Goal: Information Seeking & Learning: Learn about a topic

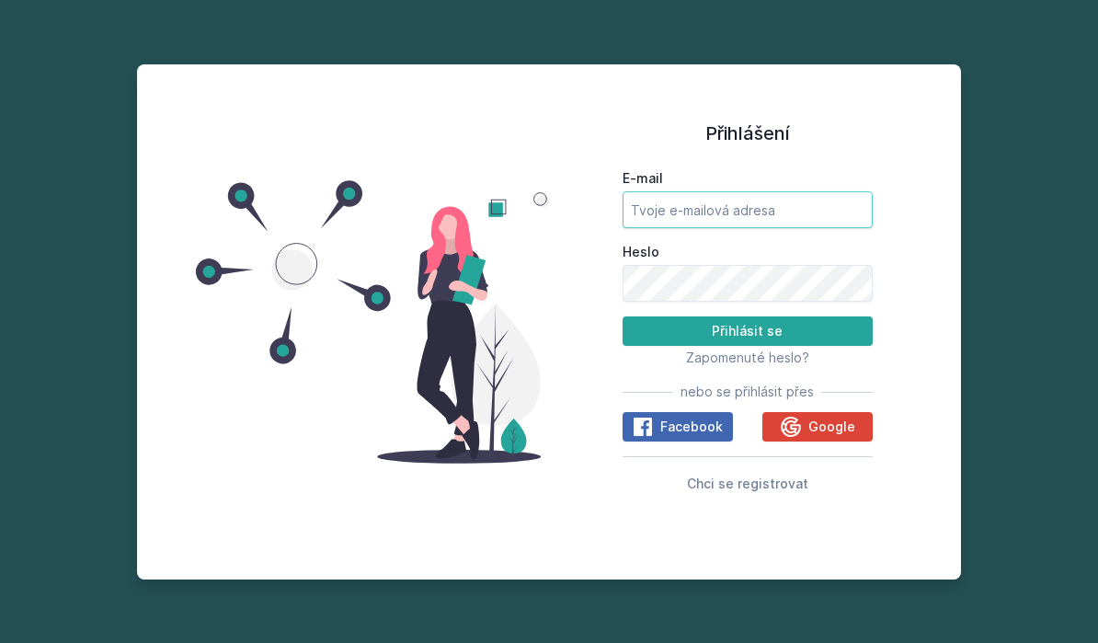
click at [785, 228] on input "E-mail" at bounding box center [748, 209] width 250 height 37
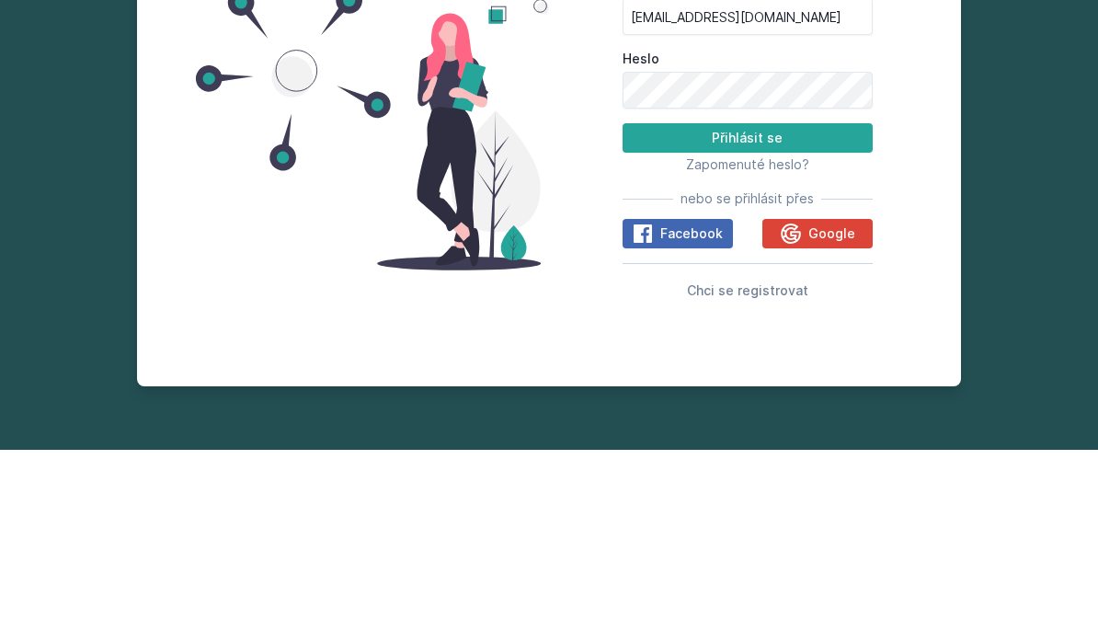
click at [816, 316] on button "Přihlásit se" at bounding box center [748, 330] width 250 height 29
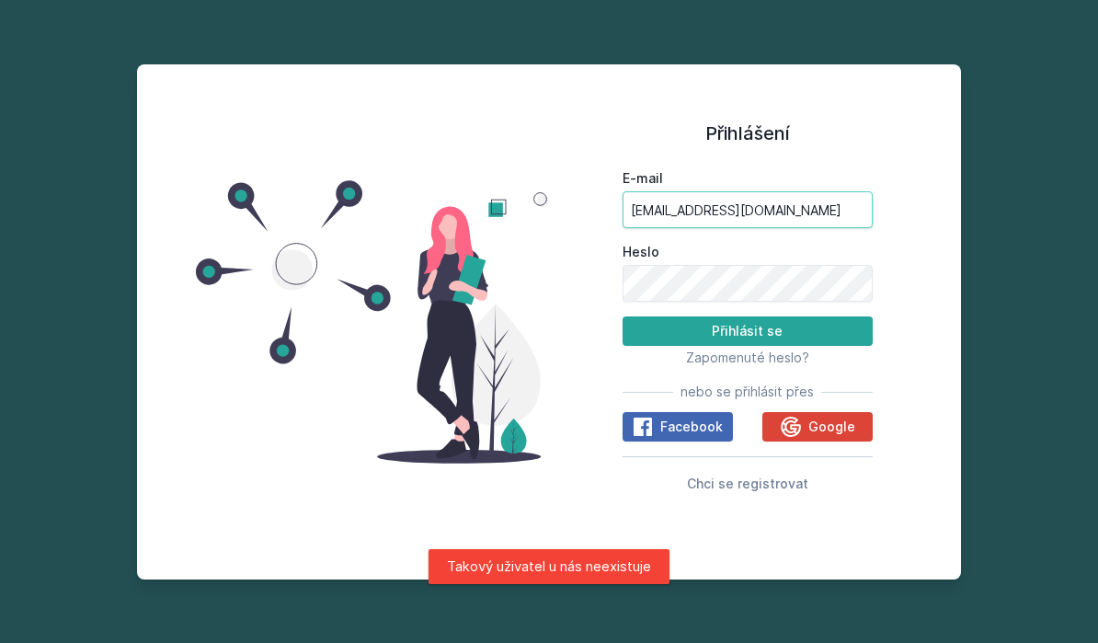
click at [804, 191] on input "[EMAIL_ADDRESS][DOMAIN_NAME]" at bounding box center [748, 209] width 250 height 37
type input "g"
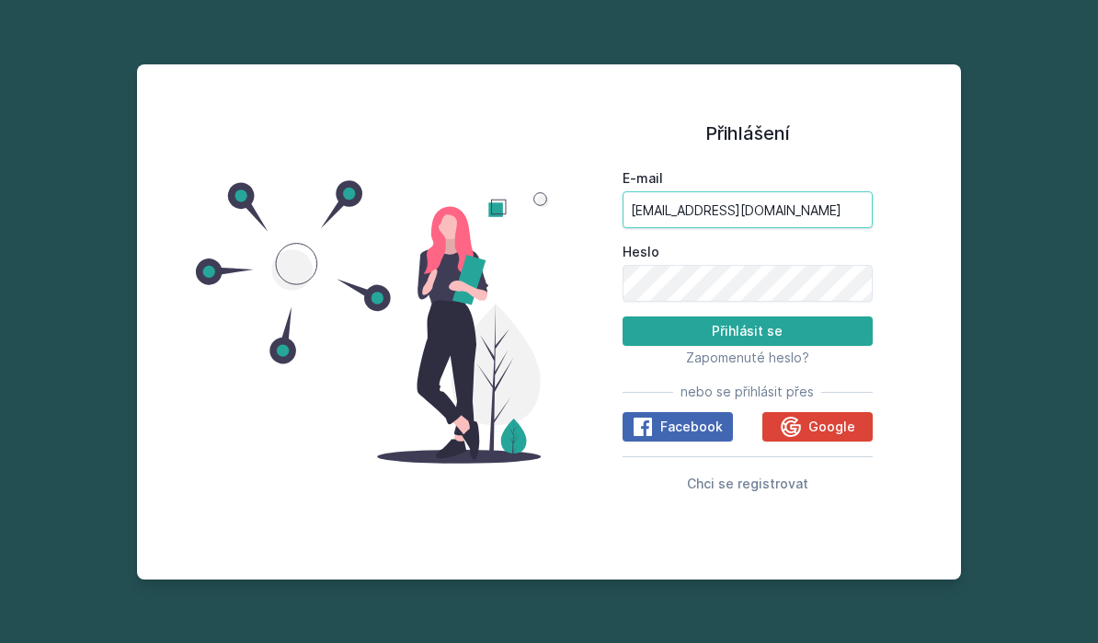
type input "[EMAIL_ADDRESS][DOMAIN_NAME]"
click at [747, 316] on button "Přihlásit se" at bounding box center [748, 330] width 250 height 29
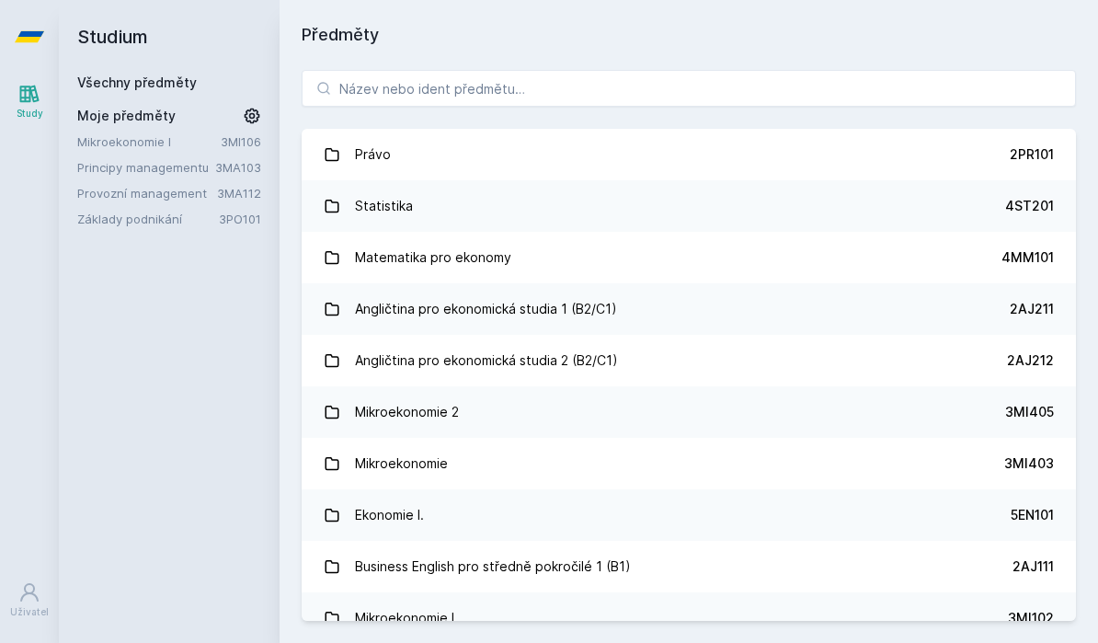
click at [402, 445] on div "Mikroekonomie" at bounding box center [401, 463] width 93 height 37
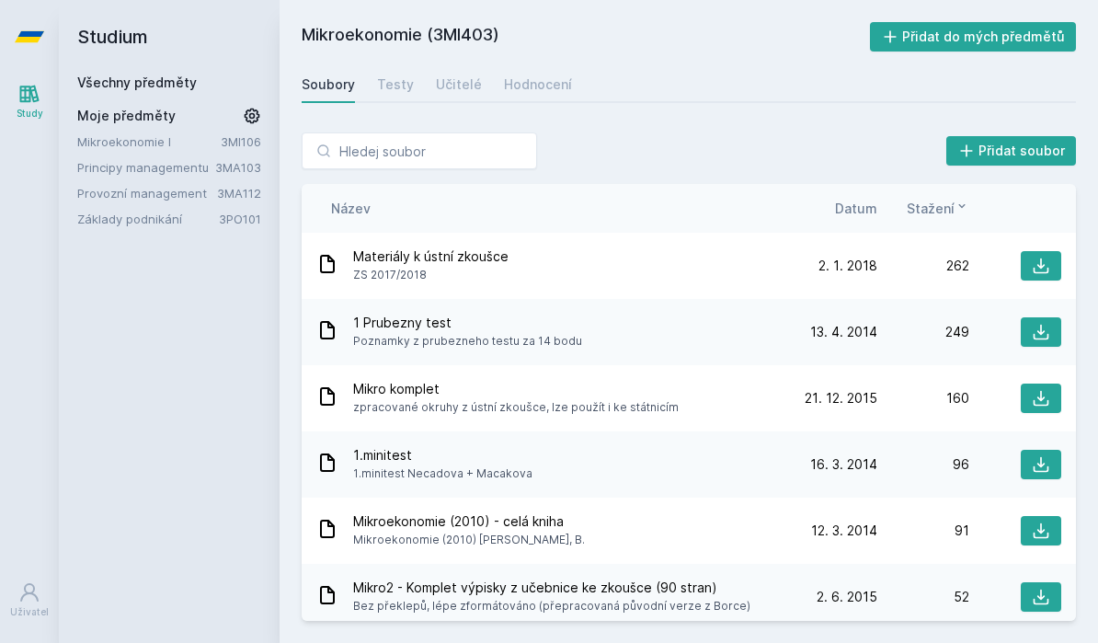
click at [447, 66] on link "Učitelé" at bounding box center [459, 84] width 46 height 37
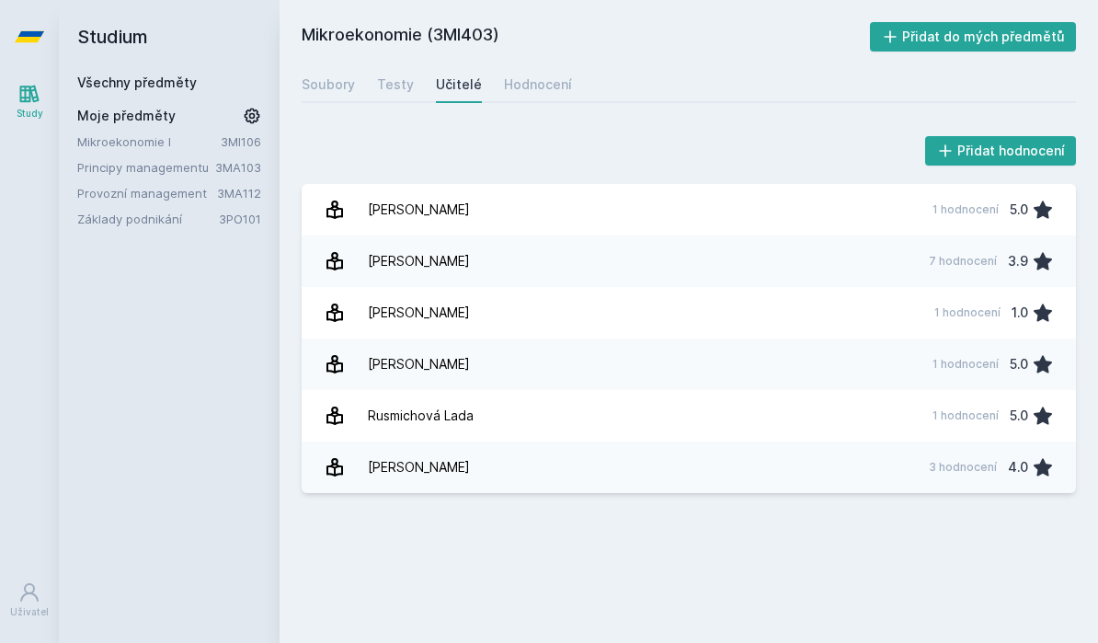
click at [344, 75] on div "Soubory" at bounding box center [328, 84] width 53 height 18
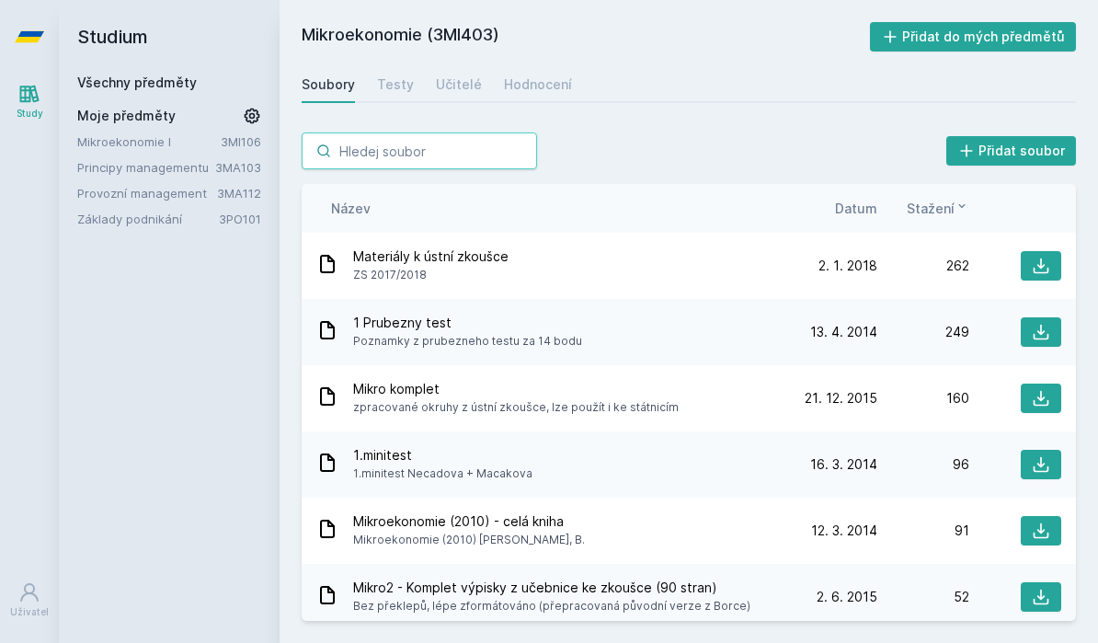
click at [469, 132] on input "search" at bounding box center [419, 150] width 235 height 37
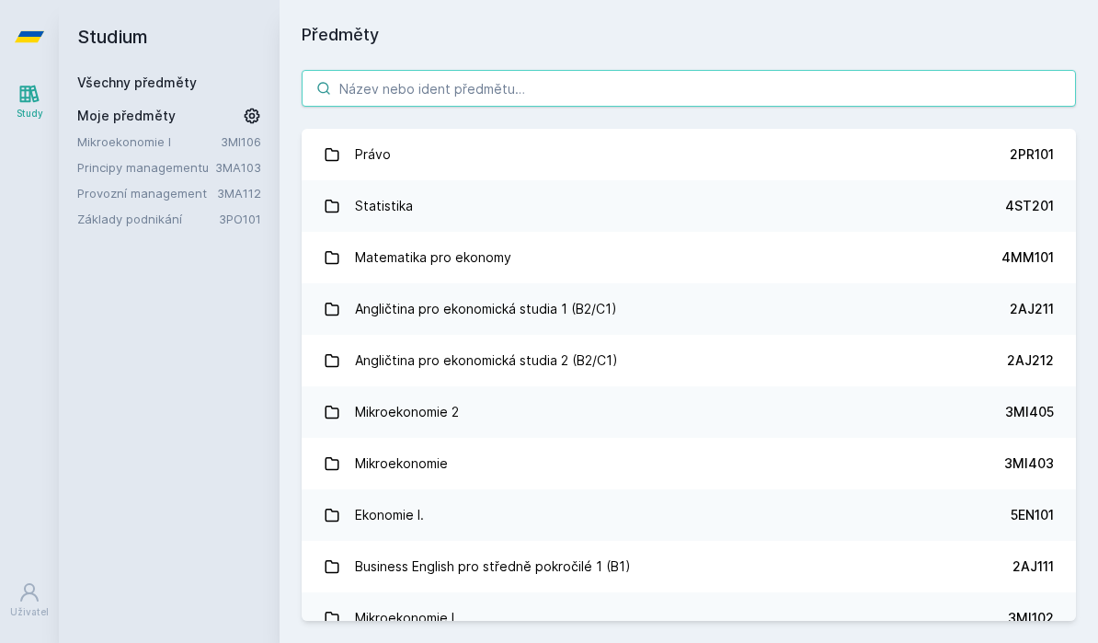
click at [434, 70] on input "search" at bounding box center [689, 88] width 774 height 37
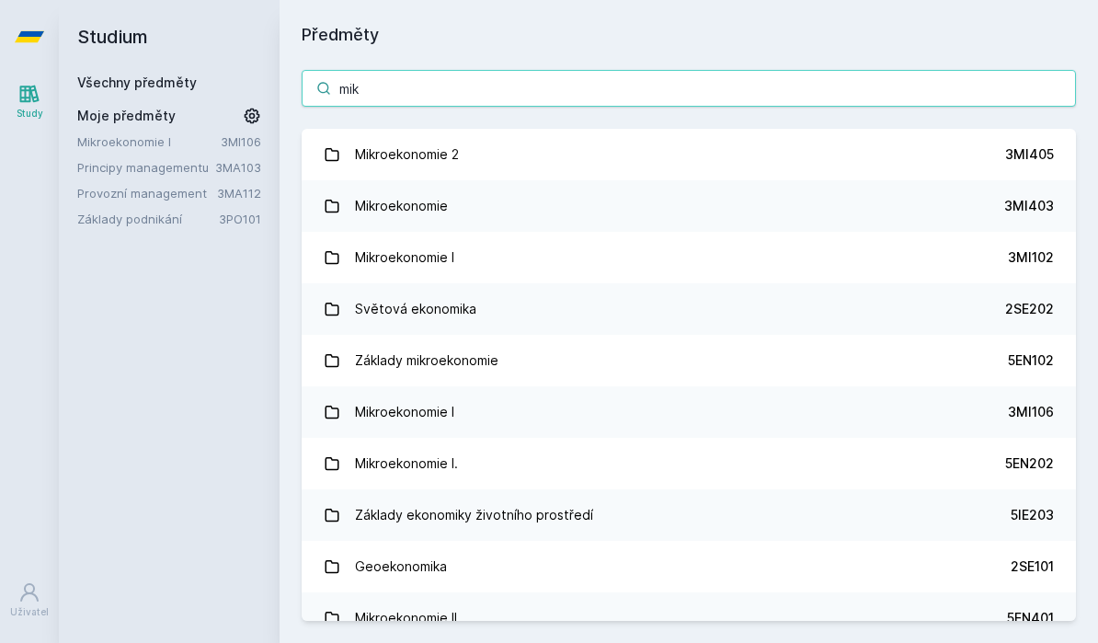
type input "mikr"
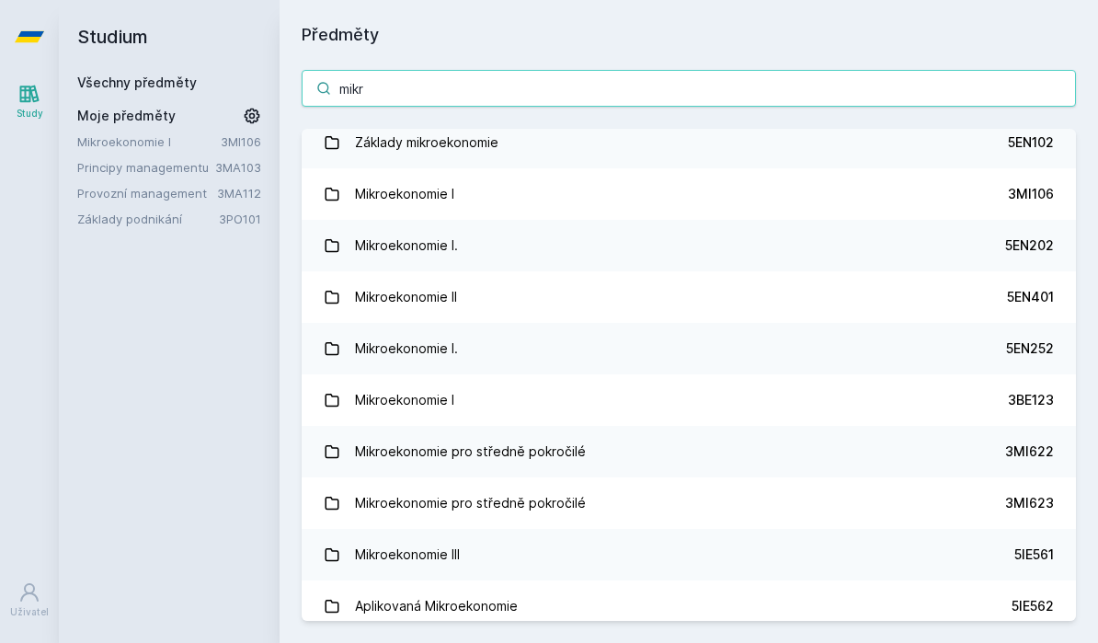
scroll to position [154, 0]
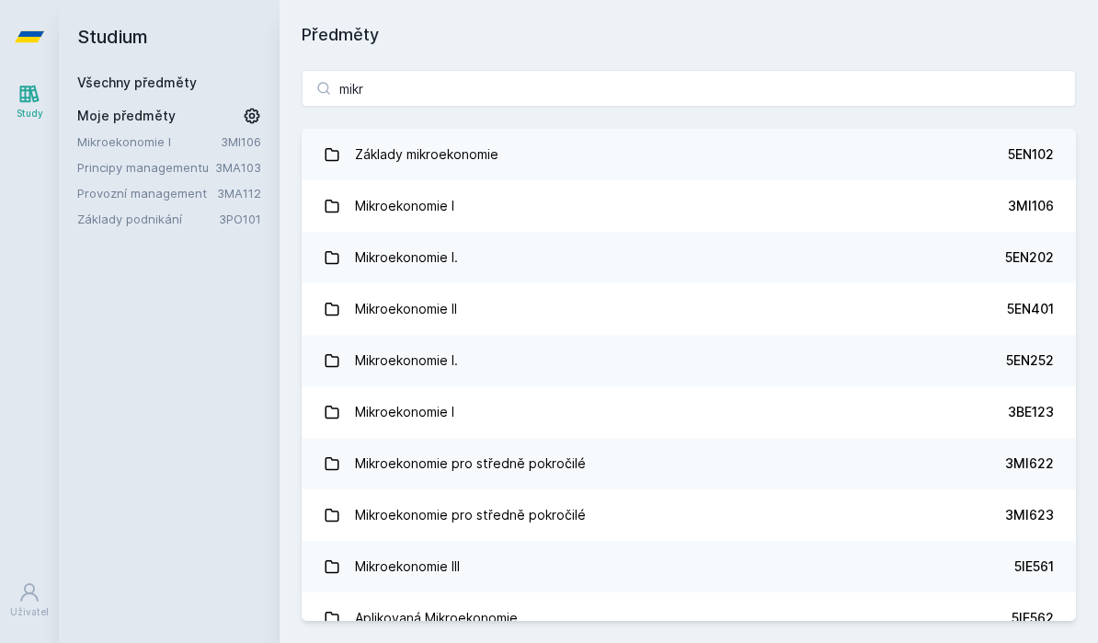
click at [1009, 197] on div "3MI106" at bounding box center [1031, 206] width 46 height 18
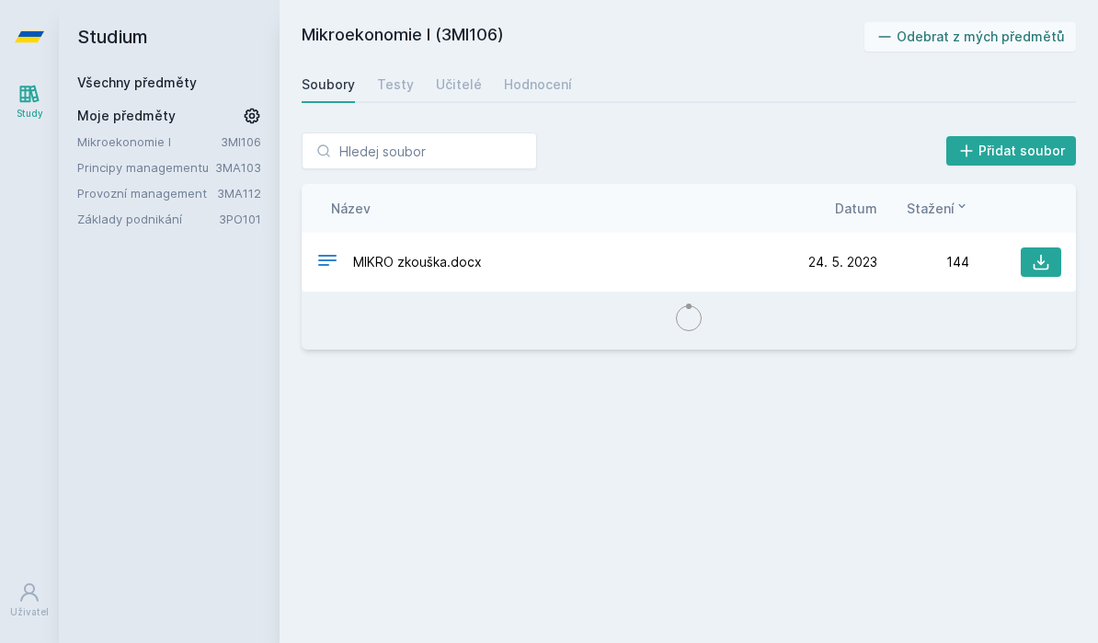
click at [469, 75] on div "Učitelé" at bounding box center [459, 84] width 46 height 18
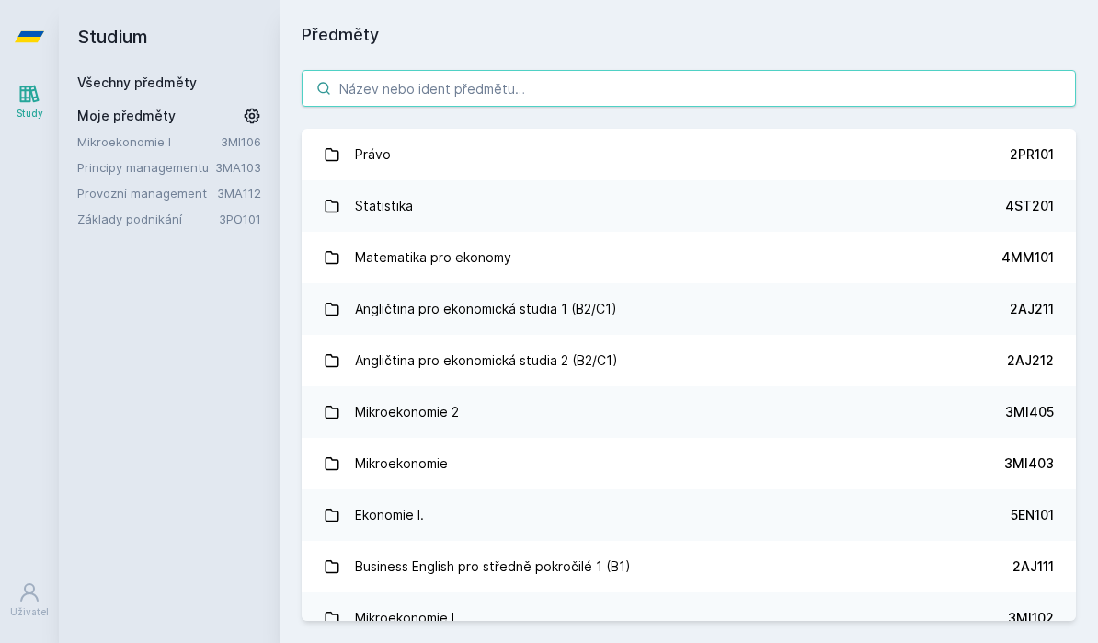
click at [660, 70] on input "search" at bounding box center [689, 88] width 774 height 37
click at [916, 386] on link "Mikroekonomie 2 3MI405" at bounding box center [689, 411] width 774 height 51
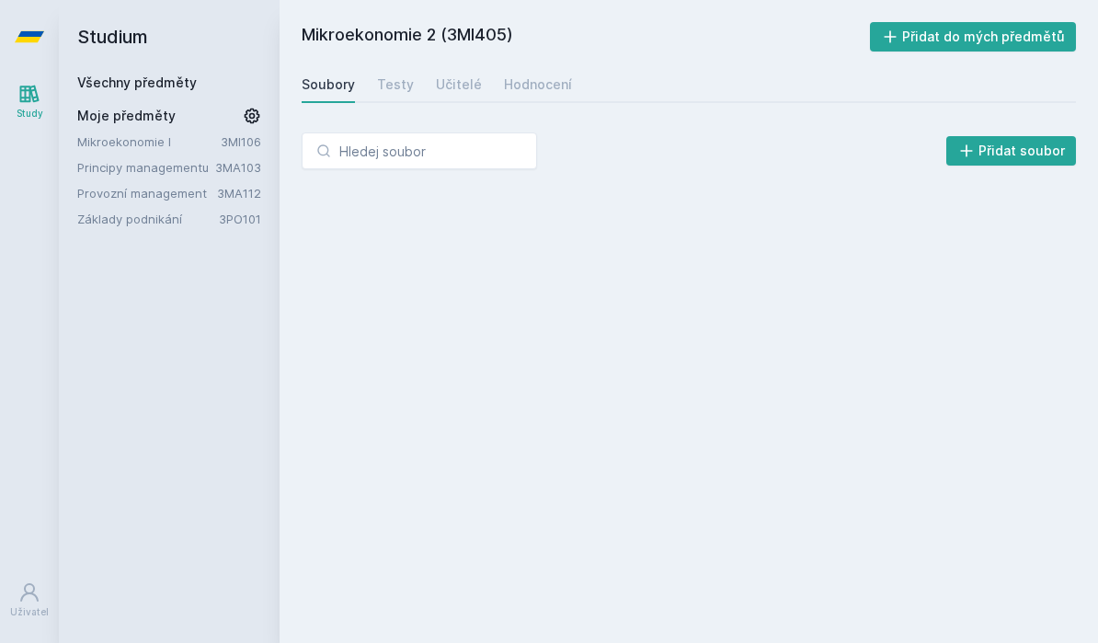
click at [467, 75] on div "Učitelé" at bounding box center [459, 84] width 46 height 18
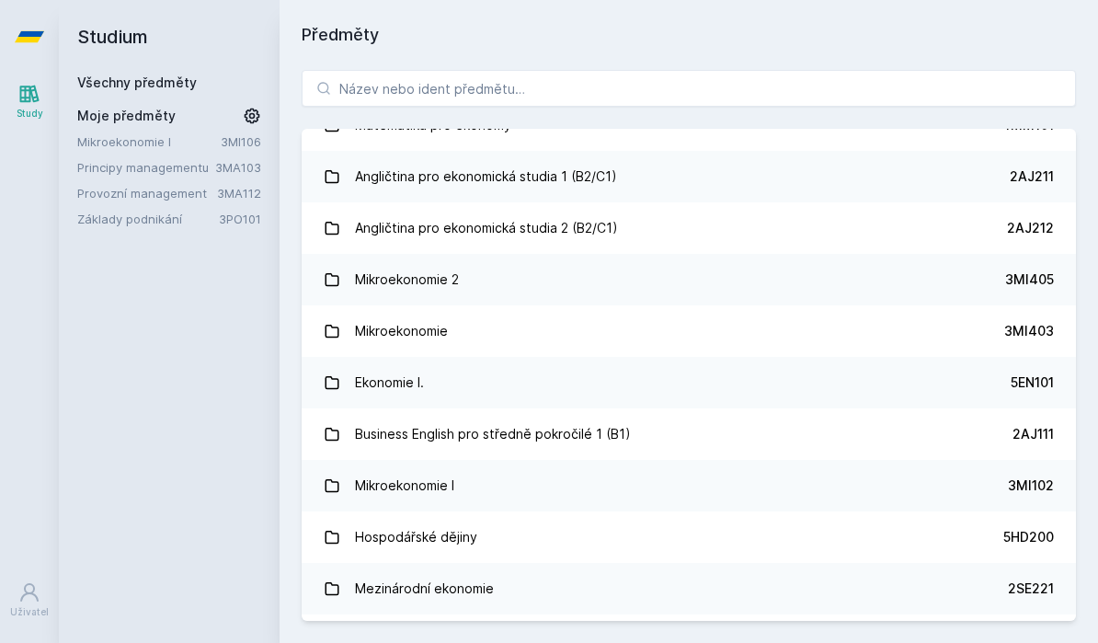
scroll to position [133, 0]
click at [866, 459] on link "Mikroekonomie I 3MI102" at bounding box center [689, 484] width 774 height 51
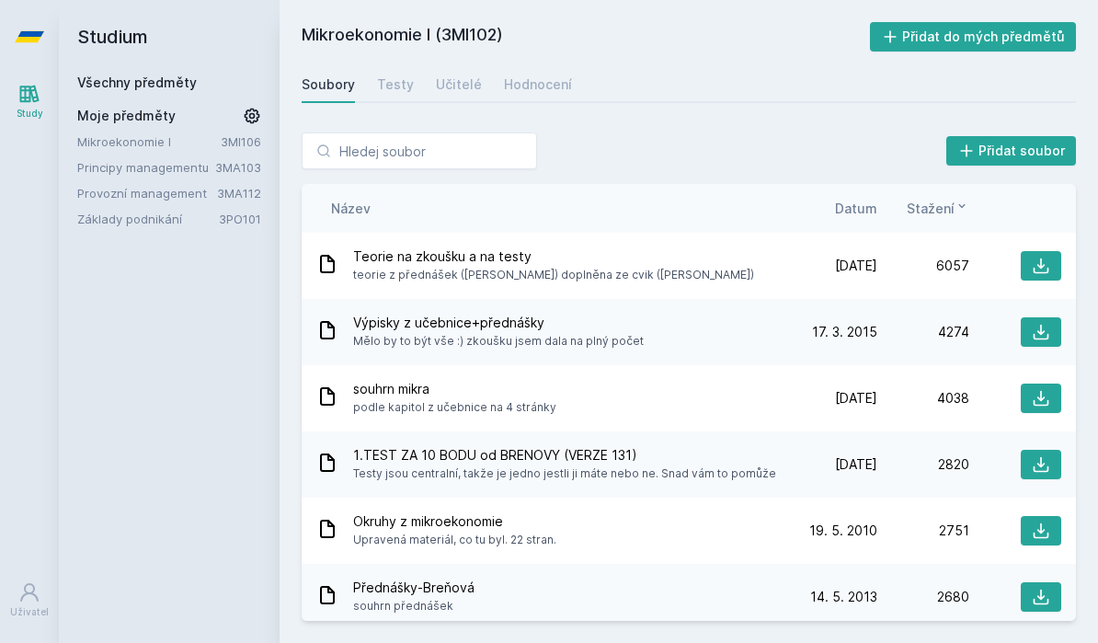
click at [452, 75] on div "Učitelé" at bounding box center [459, 84] width 46 height 18
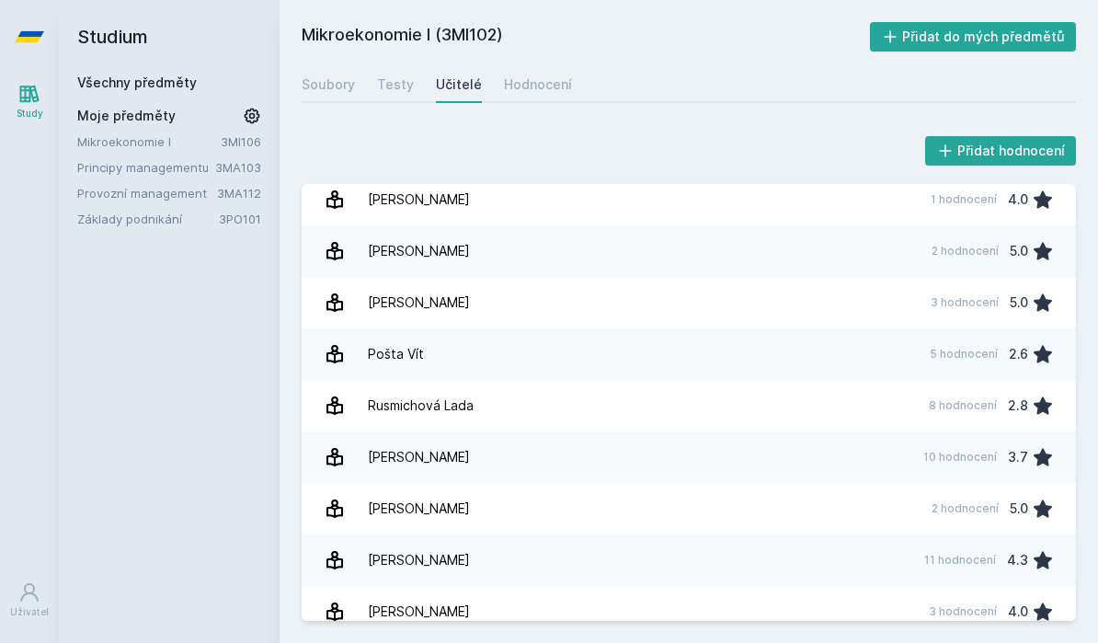
scroll to position [1141, 0]
